Goal: Check status: Check status

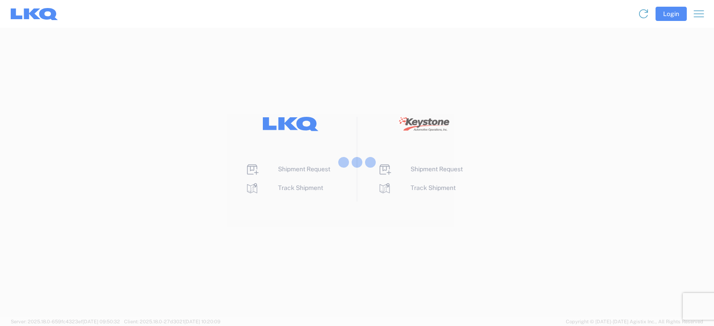
click at [299, 201] on div at bounding box center [357, 163] width 714 height 326
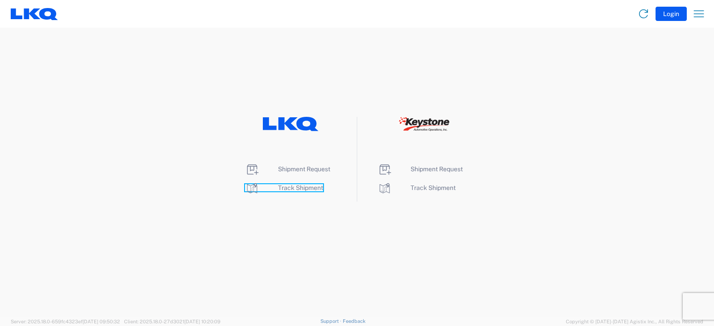
click at [307, 190] on span "Track Shipment" at bounding box center [300, 187] width 45 height 7
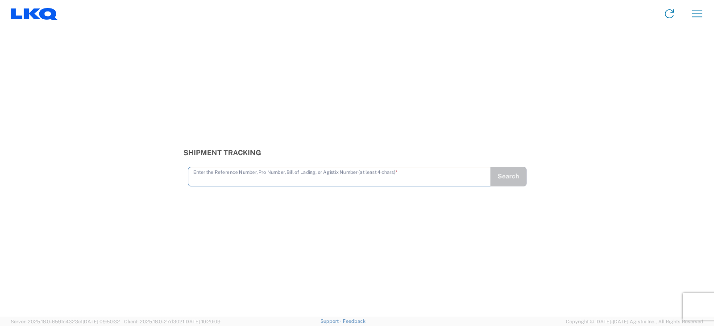
paste input "56695420"
type input "56695420"
click at [502, 182] on button "Search" at bounding box center [508, 177] width 37 height 20
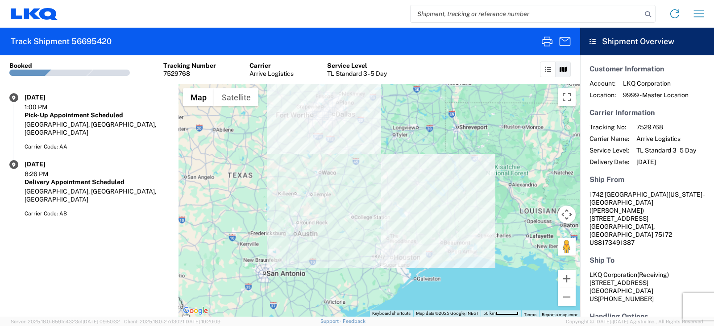
drag, startPoint x: 434, startPoint y: 194, endPoint x: 415, endPoint y: 179, distance: 23.5
click at [415, 179] on div at bounding box center [379, 200] width 402 height 233
